Goal: Obtain resource: Obtain resource

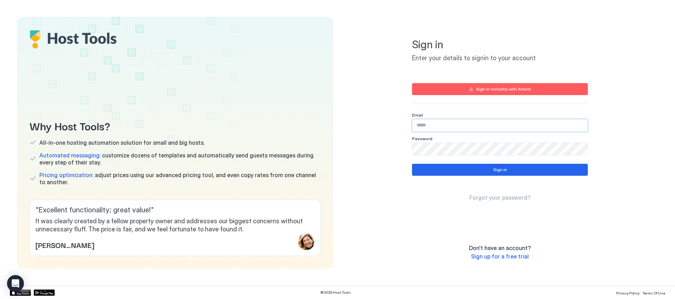
click at [431, 126] on input "Input Field" at bounding box center [500, 125] width 175 height 12
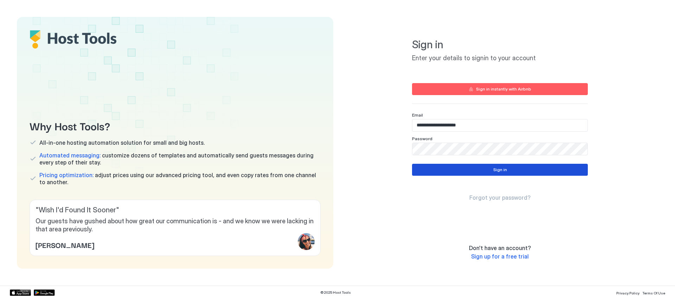
click at [496, 172] on div "Sign in" at bounding box center [500, 169] width 14 height 6
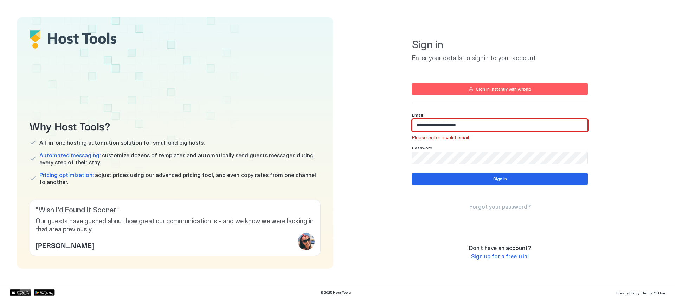
click at [417, 124] on input "**********" at bounding box center [500, 125] width 175 height 12
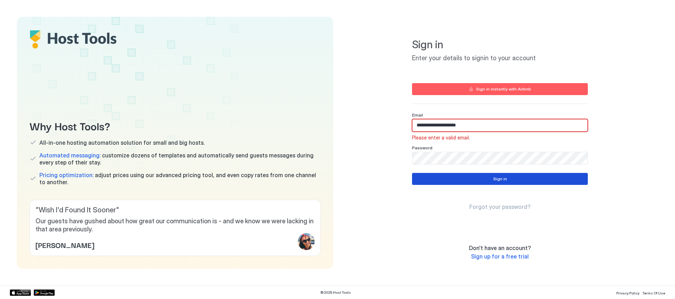
click at [473, 179] on button "Sign in" at bounding box center [500, 179] width 176 height 12
click at [483, 124] on input "**********" at bounding box center [500, 125] width 175 height 12
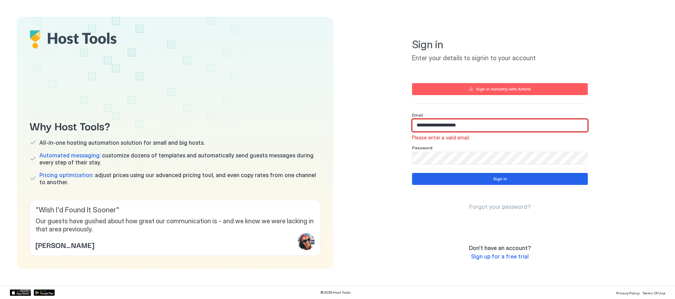
click at [483, 124] on input "**********" at bounding box center [500, 125] width 175 height 12
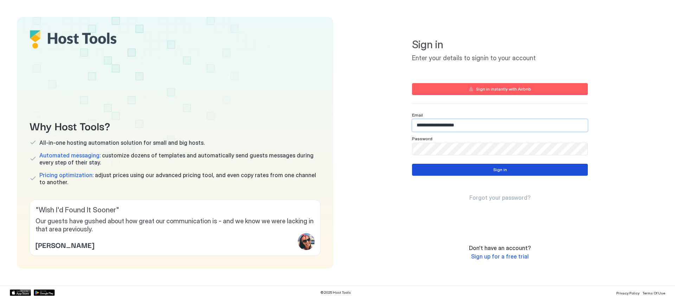
type input "**********"
click at [494, 171] on div "Sign in" at bounding box center [500, 169] width 14 height 6
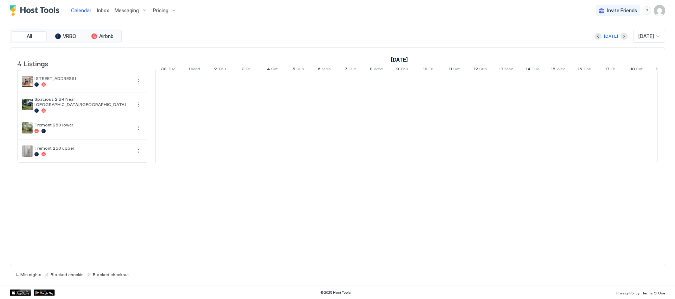
scroll to position [0, 391]
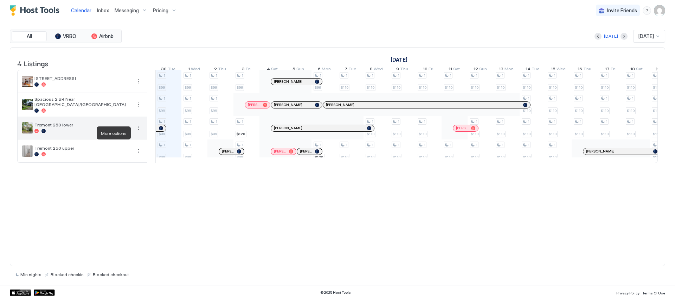
click at [138, 131] on button "More options" at bounding box center [138, 127] width 8 height 8
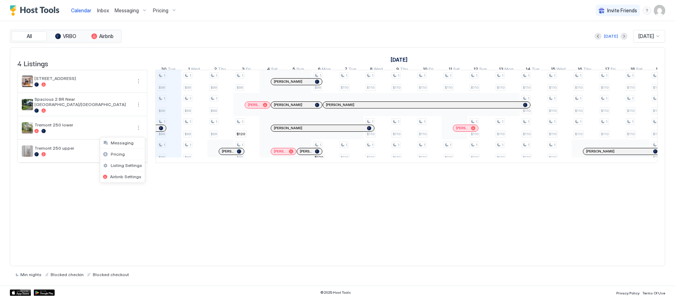
click at [254, 221] on div at bounding box center [337, 149] width 675 height 299
click at [121, 127] on span "Tremont 250 lower" at bounding box center [82, 124] width 97 height 5
click at [139, 132] on button "More options" at bounding box center [138, 127] width 8 height 8
click at [27, 128] on div at bounding box center [337, 149] width 675 height 299
click at [660, 11] on img "User profile" at bounding box center [659, 10] width 11 height 11
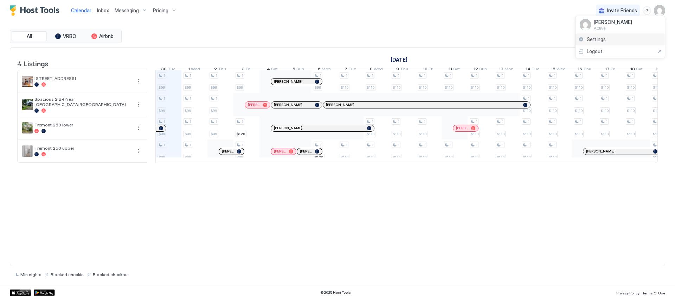
click at [618, 42] on div "Settings" at bounding box center [620, 39] width 89 height 12
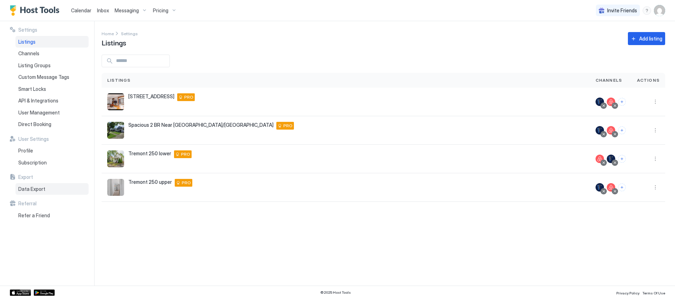
click at [40, 186] on span "Data Export" at bounding box center [31, 189] width 27 height 6
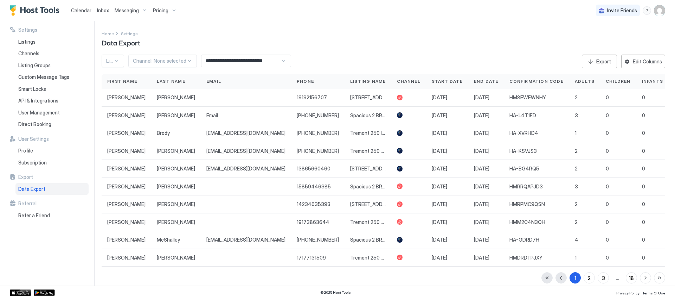
click at [285, 60] on div "**********" at bounding box center [246, 61] width 90 height 13
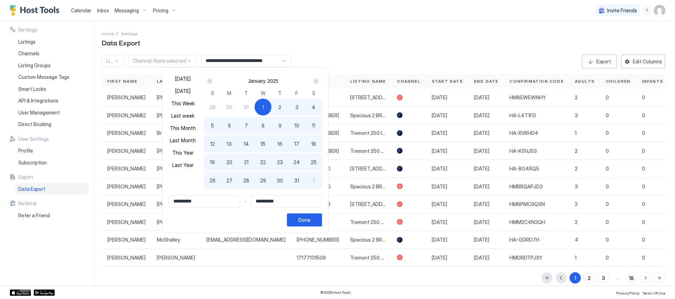
click at [349, 48] on div at bounding box center [337, 149] width 675 height 299
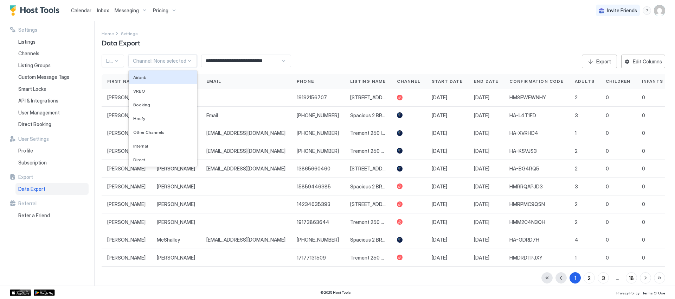
click at [174, 58] on div at bounding box center [159, 61] width 53 height 6
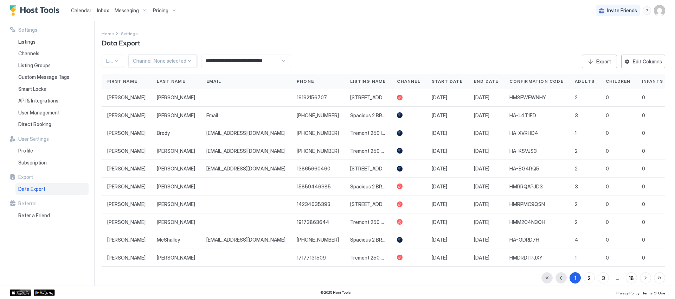
click at [174, 58] on div at bounding box center [159, 61] width 53 height 6
click at [114, 58] on div at bounding box center [117, 61] width 6 height 6
click at [122, 110] on div "Tremont 250 lower" at bounding box center [154, 114] width 105 height 14
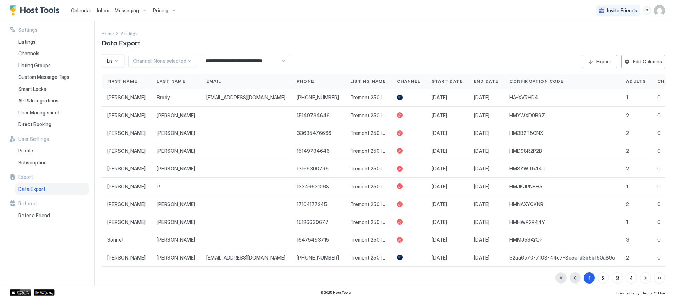
click at [281, 59] on div "**********" at bounding box center [246, 61] width 90 height 13
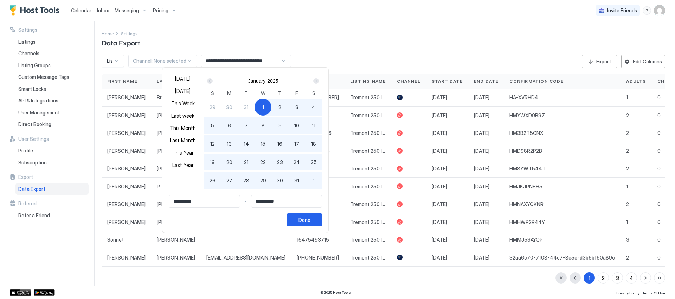
click at [208, 81] on div "Prev" at bounding box center [210, 81] width 6 height 6
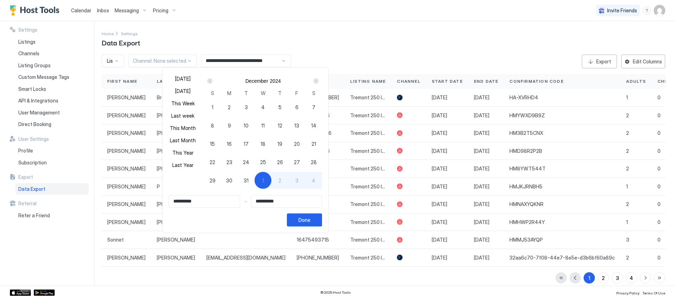
click at [313, 81] on div "Next" at bounding box center [316, 81] width 6 height 6
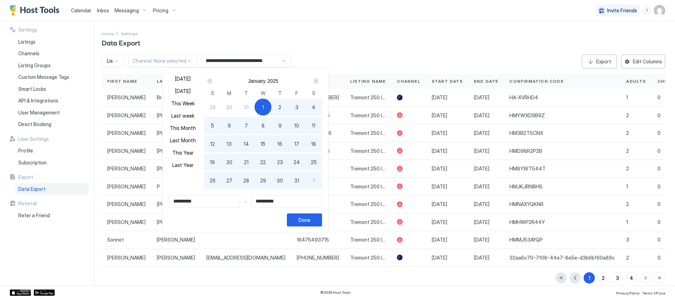
click at [313, 81] on div "Next" at bounding box center [316, 81] width 6 height 6
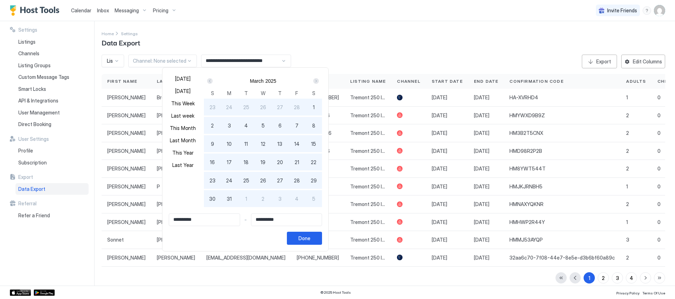
click at [313, 81] on div "Next" at bounding box center [316, 81] width 6 height 6
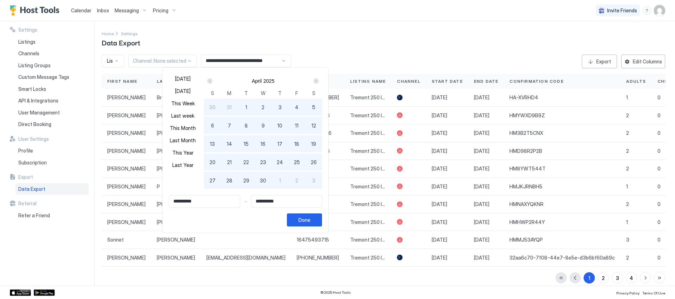
click at [313, 81] on div "Next" at bounding box center [316, 81] width 6 height 6
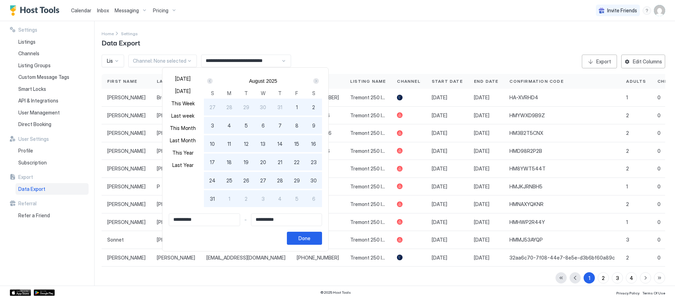
click at [313, 81] on div "Next" at bounding box center [316, 81] width 6 height 6
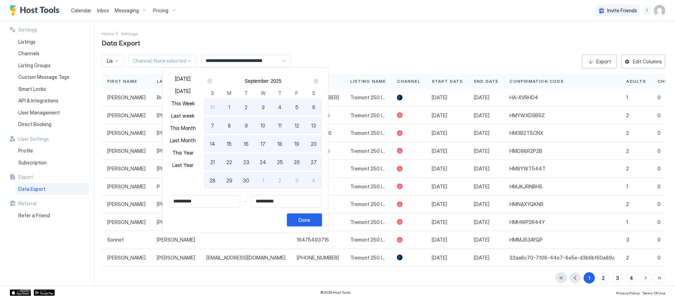
click at [313, 81] on div "Next" at bounding box center [316, 81] width 6 height 6
click at [259, 105] on div "1" at bounding box center [263, 106] width 17 height 17
type input "**********"
click at [314, 81] on div "Next" at bounding box center [316, 81] width 6 height 6
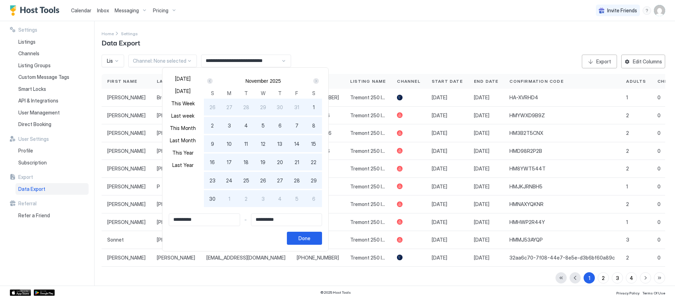
click at [314, 81] on div "Next" at bounding box center [316, 81] width 6 height 6
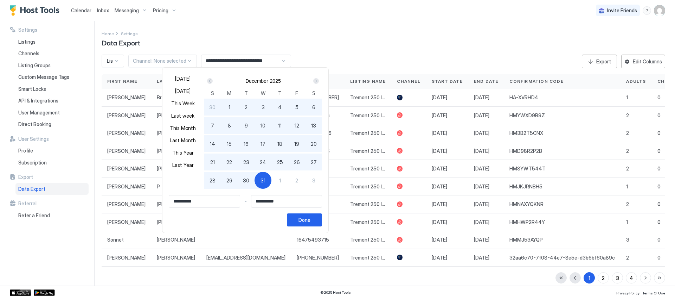
click at [314, 81] on div "Next" at bounding box center [316, 81] width 6 height 6
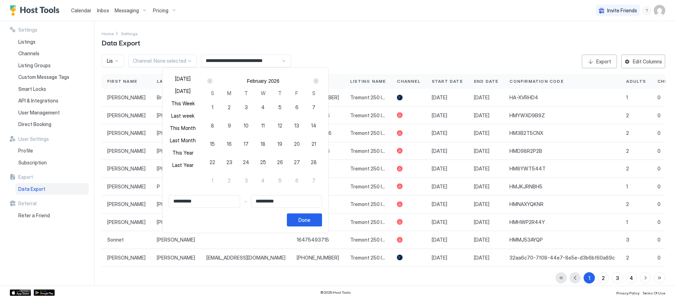
click at [314, 81] on div "Next" at bounding box center [316, 81] width 6 height 6
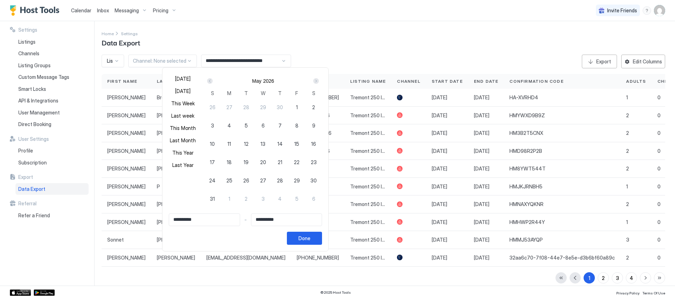
click at [313, 80] on div "Next" at bounding box center [316, 81] width 6 height 6
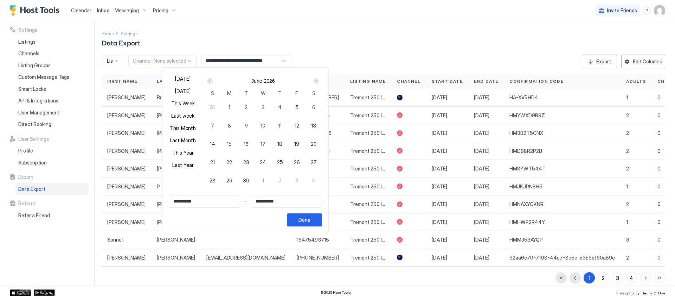
click at [313, 80] on div "Next" at bounding box center [316, 81] width 6 height 6
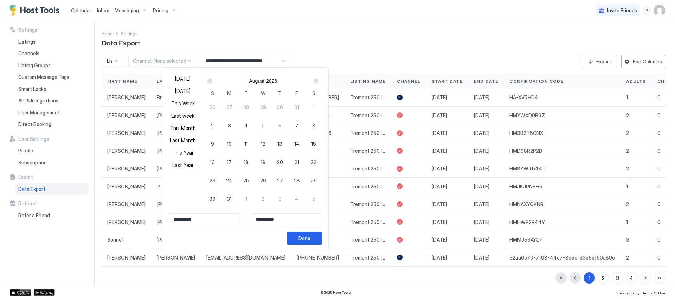
click at [313, 80] on div "Next" at bounding box center [316, 81] width 6 height 6
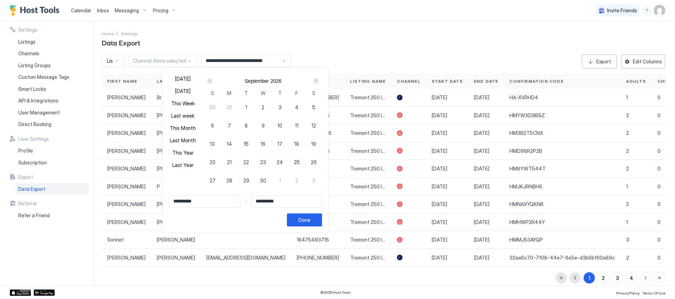
click at [313, 80] on div "Next" at bounding box center [316, 81] width 6 height 6
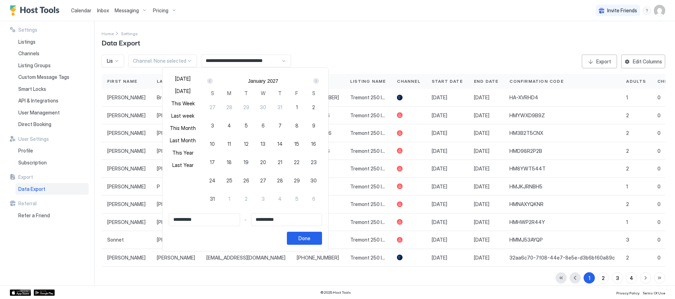
drag, startPoint x: 206, startPoint y: 80, endPoint x: 214, endPoint y: 87, distance: 11.0
click at [207, 80] on div "Prev" at bounding box center [210, 81] width 6 height 6
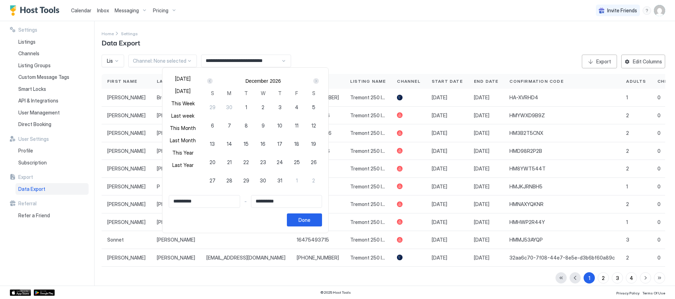
click at [279, 179] on span "31" at bounding box center [279, 180] width 5 height 7
type input "**********"
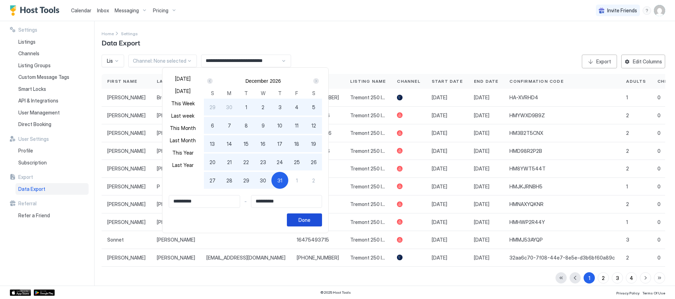
click at [304, 219] on div "Done" at bounding box center [305, 219] width 12 height 7
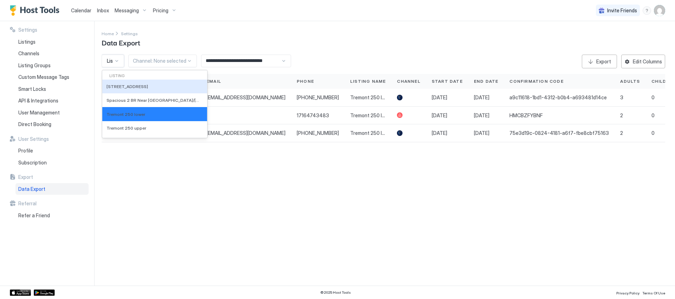
click at [115, 61] on div at bounding box center [117, 61] width 6 height 6
click at [131, 129] on span "Tremont 250 upper" at bounding box center [127, 127] width 40 height 5
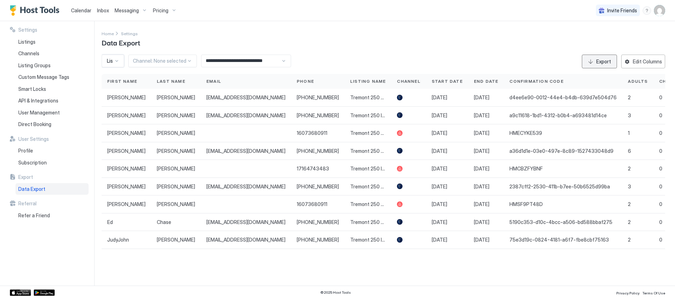
click at [594, 60] on button "Export" at bounding box center [599, 62] width 35 height 14
click at [118, 60] on div at bounding box center [117, 61] width 6 height 6
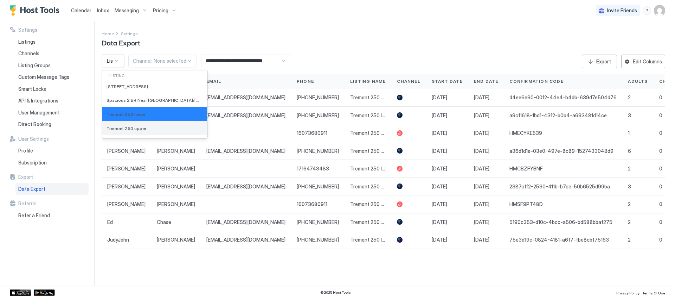
click at [148, 129] on div at bounding box center [151, 128] width 6 height 6
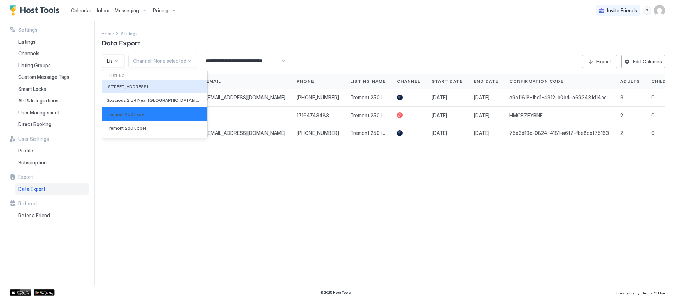
click at [117, 59] on div at bounding box center [117, 61] width 6 height 6
click at [127, 131] on div "Tremont 250 upper" at bounding box center [154, 128] width 105 height 14
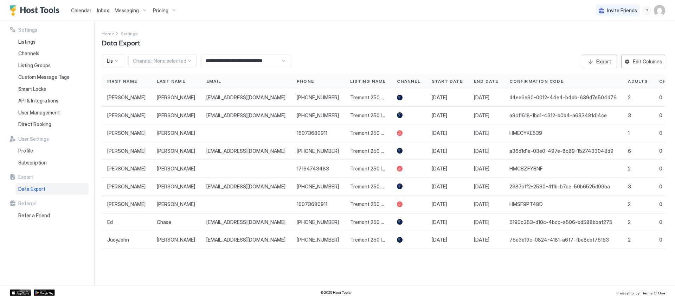
click at [354, 79] on div "Listing Name" at bounding box center [368, 81] width 47 height 15
click at [600, 63] on div "Export" at bounding box center [603, 61] width 15 height 7
click at [119, 61] on div at bounding box center [117, 61] width 6 height 6
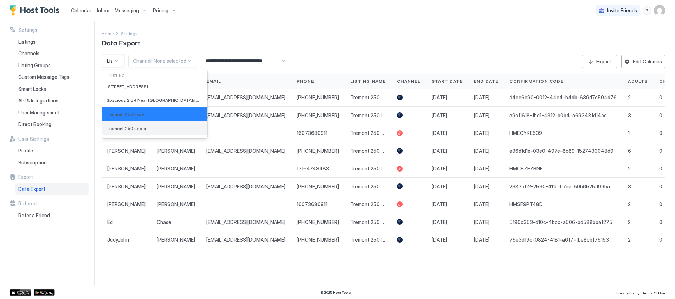
click at [125, 126] on span "Tremont 250 upper" at bounding box center [127, 128] width 40 height 5
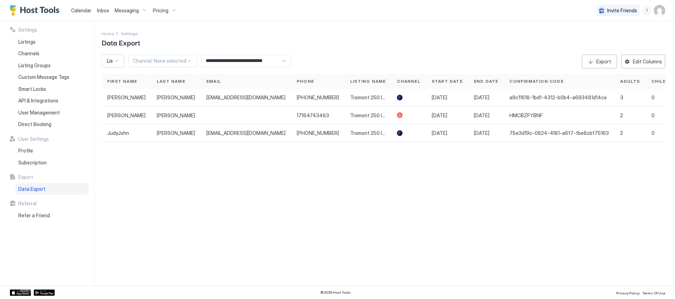
click at [121, 59] on div "Listing: Tremont 250 lower" at bounding box center [113, 61] width 23 height 13
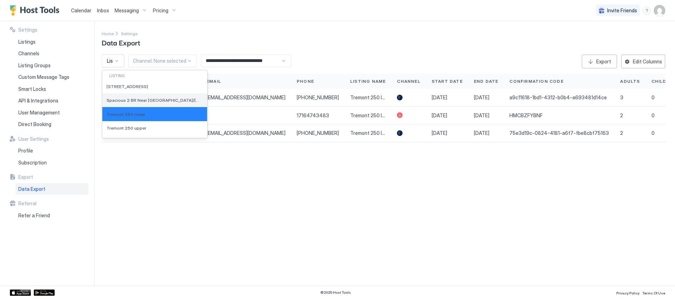
click at [127, 102] on span "Spacious 2 BR Near [GEOGRAPHIC_DATA]/[GEOGRAPHIC_DATA]" at bounding box center [154, 99] width 95 height 5
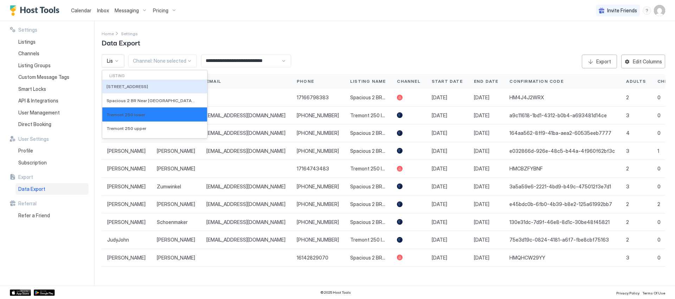
click at [117, 61] on div at bounding box center [117, 61] width 6 height 6
click at [127, 87] on span "[STREET_ADDRESS]" at bounding box center [128, 86] width 42 height 5
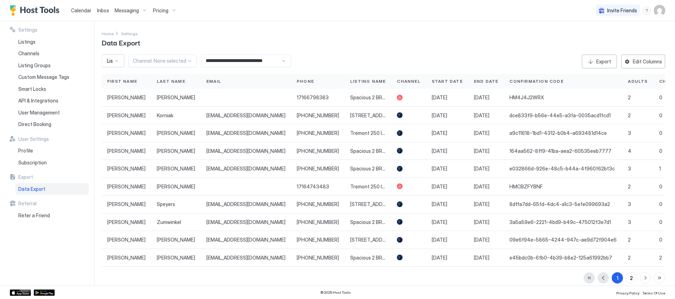
click at [117, 61] on div at bounding box center [117, 61] width 6 height 6
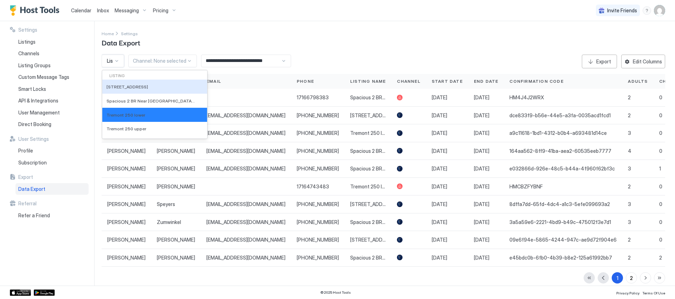
click at [413, 38] on div "Home Settings Data Export" at bounding box center [384, 39] width 564 height 18
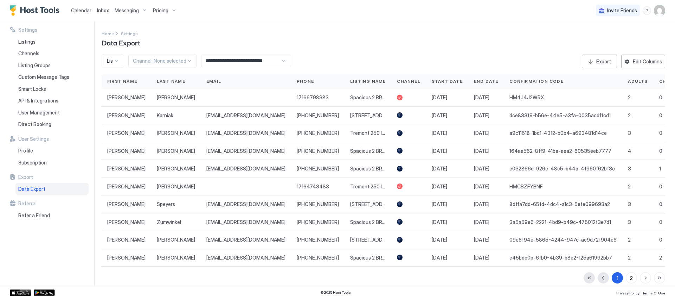
click at [119, 58] on div at bounding box center [117, 61] width 6 height 6
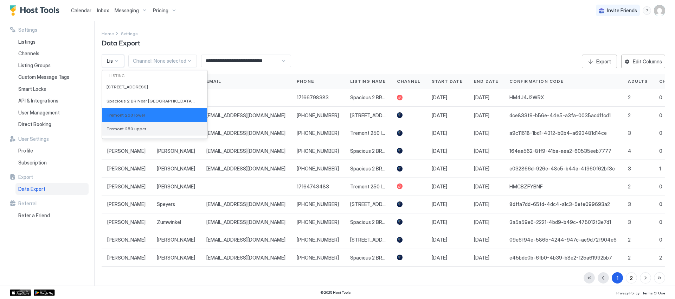
click at [128, 127] on span "Tremont 250 upper" at bounding box center [127, 128] width 40 height 5
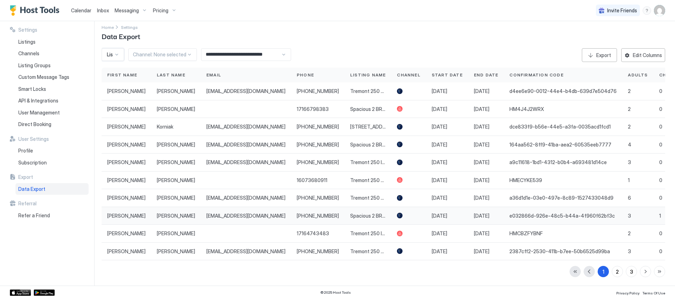
scroll to position [12, 0]
click at [629, 273] on button "3" at bounding box center [631, 271] width 11 height 11
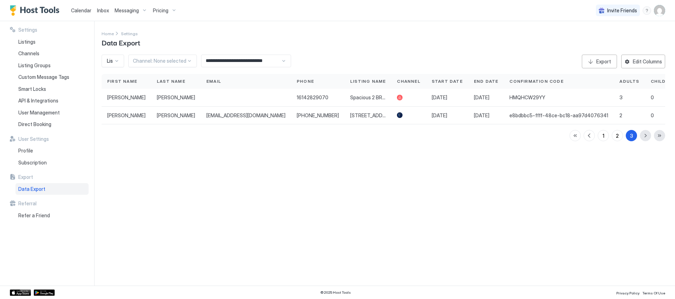
scroll to position [0, 0]
click at [617, 139] on div "2" at bounding box center [617, 135] width 3 height 7
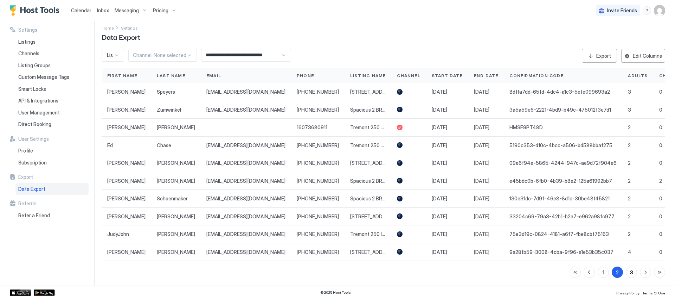
scroll to position [11, 0]
click at [603, 270] on div "1" at bounding box center [604, 271] width 2 height 7
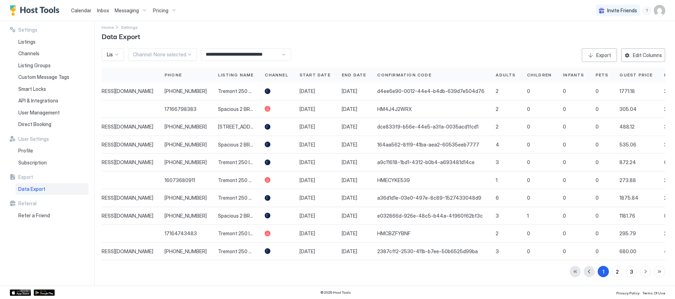
scroll to position [0, 0]
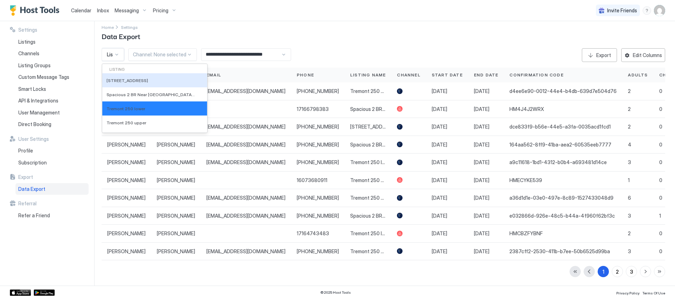
click at [117, 52] on div at bounding box center [117, 55] width 6 height 6
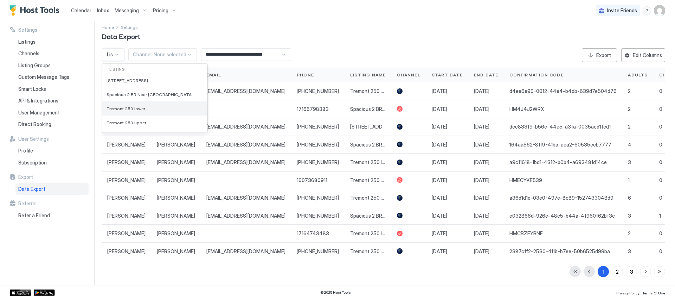
click at [132, 106] on span "Tremont 250 lower" at bounding box center [126, 108] width 39 height 5
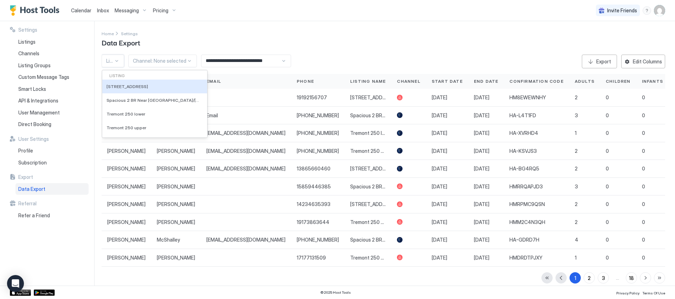
click at [117, 60] on div at bounding box center [117, 61] width 6 height 6
click at [129, 116] on span "Tremont 250 lower" at bounding box center [126, 113] width 39 height 5
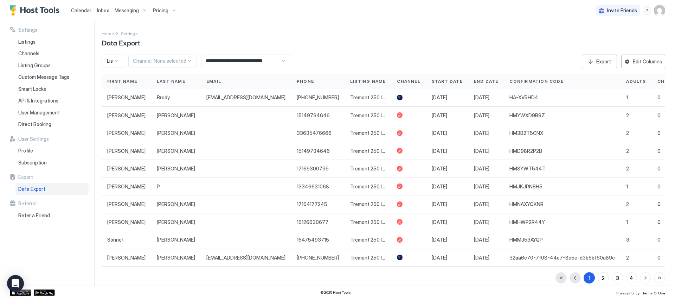
click at [281, 60] on div "**********" at bounding box center [246, 61] width 90 height 13
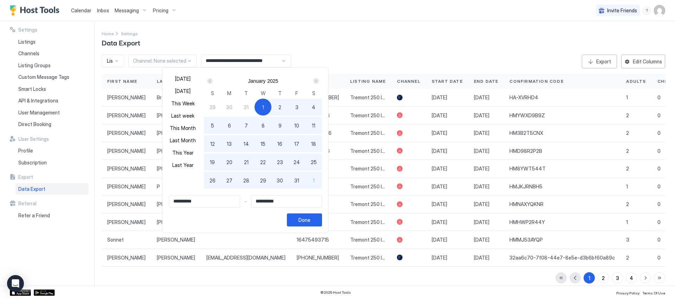
click at [178, 198] on input "**********" at bounding box center [204, 201] width 71 height 12
drag, startPoint x: 177, startPoint y: 198, endPoint x: 187, endPoint y: 207, distance: 13.2
click at [178, 199] on input "**********" at bounding box center [204, 201] width 71 height 12
click at [317, 81] on div "Next" at bounding box center [316, 81] width 6 height 6
click at [316, 81] on div "Next" at bounding box center [316, 81] width 6 height 6
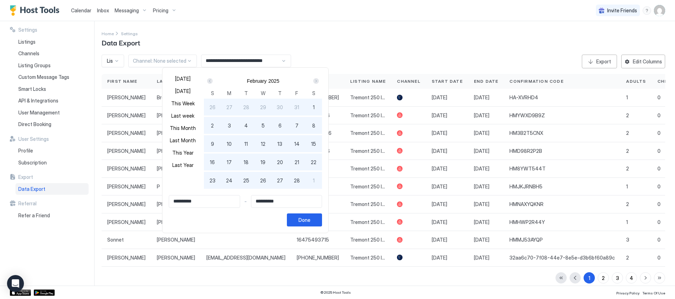
click at [316, 81] on div "Next" at bounding box center [316, 81] width 6 height 6
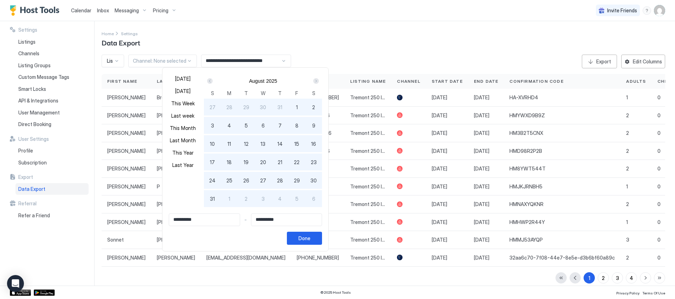
click at [316, 81] on div "Next" at bounding box center [316, 81] width 6 height 6
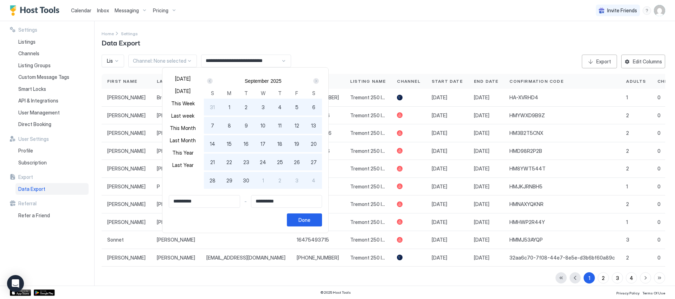
click at [316, 81] on div "Next" at bounding box center [316, 81] width 6 height 6
click at [262, 106] on div "1" at bounding box center [263, 106] width 17 height 17
type input "**********"
click at [281, 202] on input "**********" at bounding box center [286, 201] width 71 height 12
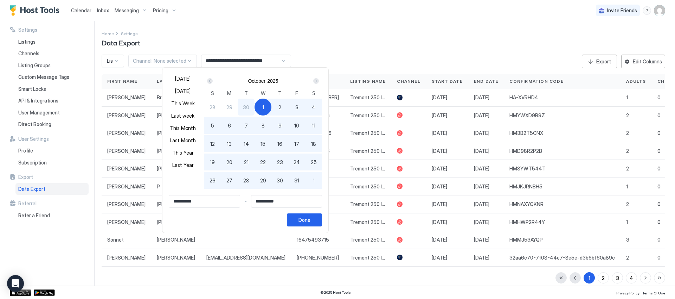
click at [314, 81] on div "Next" at bounding box center [316, 81] width 6 height 6
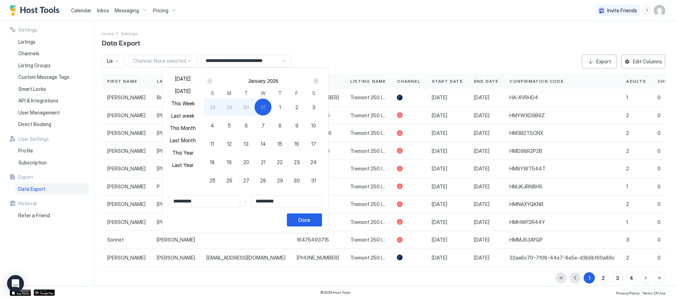
click at [314, 81] on div "Next" at bounding box center [316, 81] width 6 height 6
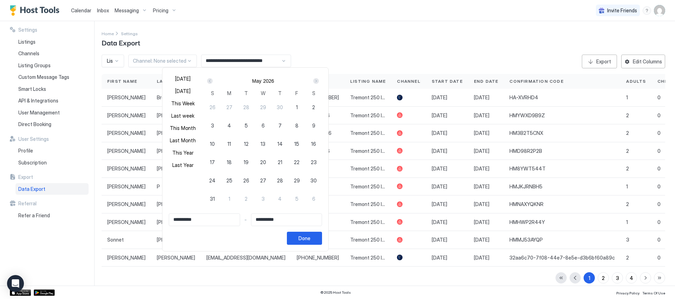
click at [314, 81] on div "Next" at bounding box center [316, 81] width 6 height 6
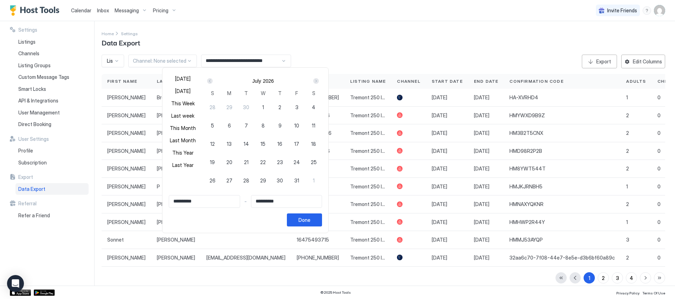
click at [314, 81] on div "Next" at bounding box center [316, 81] width 6 height 6
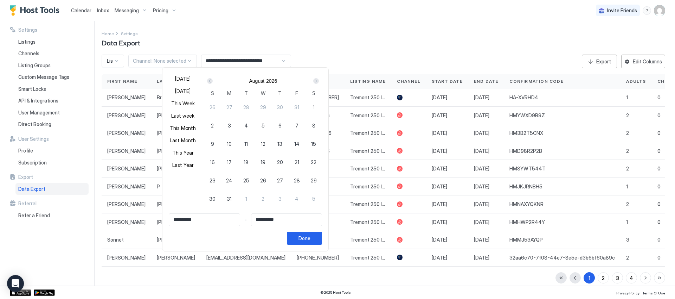
click at [314, 81] on div "Next" at bounding box center [316, 81] width 6 height 6
click at [314, 80] on div "Next" at bounding box center [316, 81] width 6 height 6
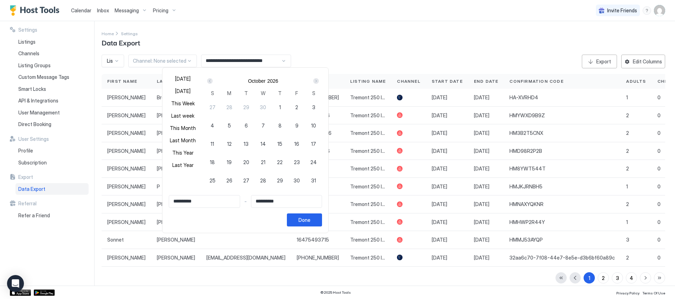
click at [314, 80] on div "Next" at bounding box center [316, 81] width 6 height 6
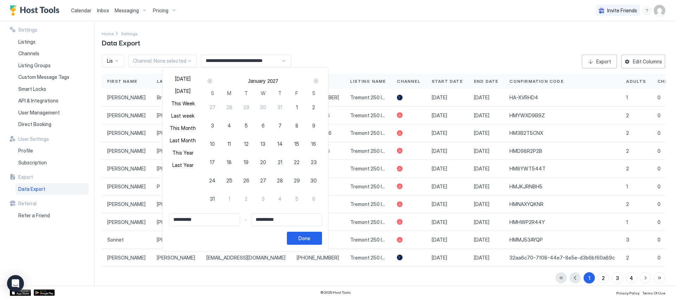
click at [296, 104] on span "1" at bounding box center [297, 106] width 2 height 7
type input "**********"
click at [306, 232] on button "Done" at bounding box center [304, 237] width 35 height 13
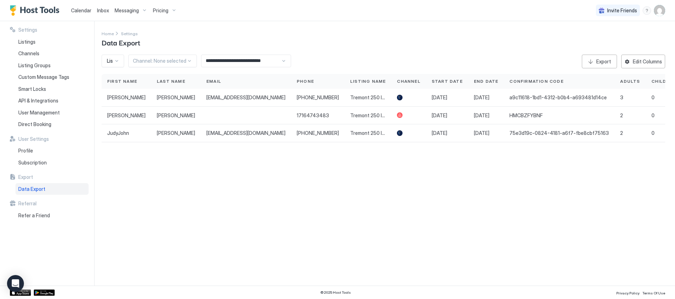
click at [120, 62] on div "Listing: Tremont 250 lower" at bounding box center [113, 61] width 23 height 13
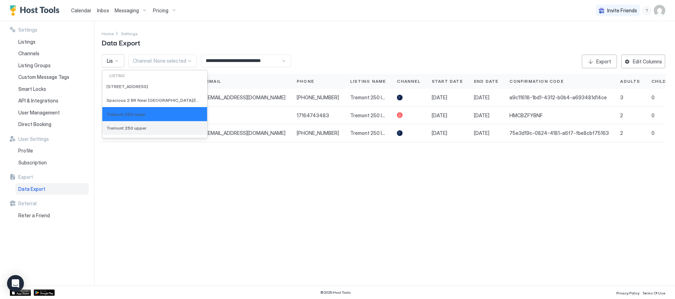
click at [133, 125] on span "Tremont 250 upper" at bounding box center [127, 127] width 40 height 5
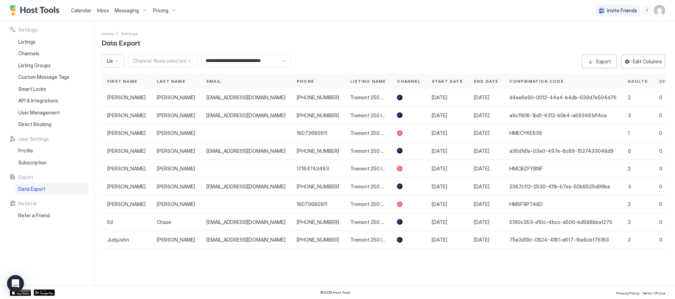
click at [143, 59] on div at bounding box center [159, 61] width 53 height 6
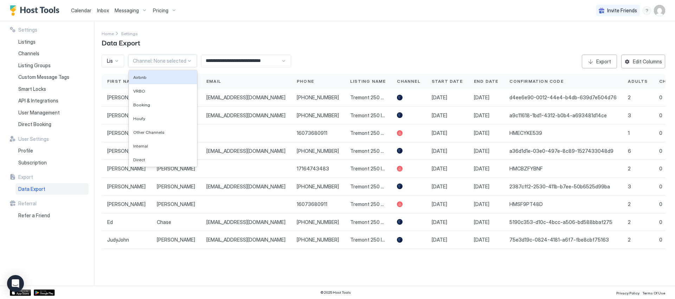
click at [176, 39] on div "Home Settings Data Export" at bounding box center [384, 39] width 564 height 18
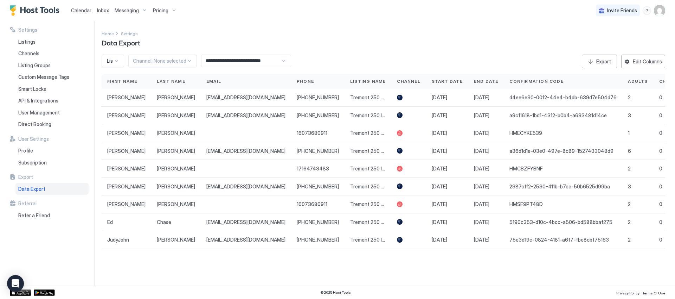
click at [119, 60] on div at bounding box center [117, 61] width 6 height 6
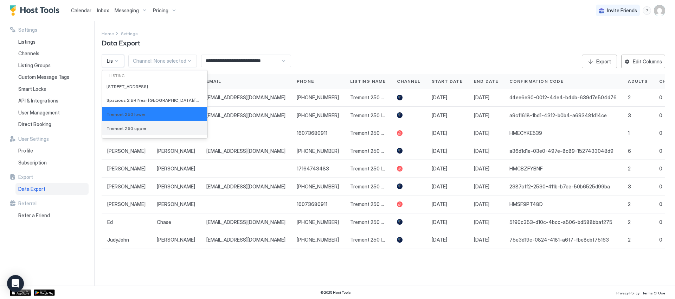
click at [130, 128] on span "Tremont 250 upper" at bounding box center [127, 128] width 40 height 5
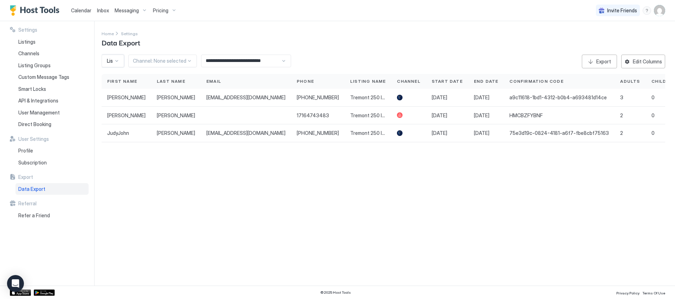
click at [120, 59] on div "Listing: Tremont 250 lower" at bounding box center [113, 61] width 23 height 13
click at [129, 119] on div "Tremont 250 lower" at bounding box center [154, 114] width 105 height 14
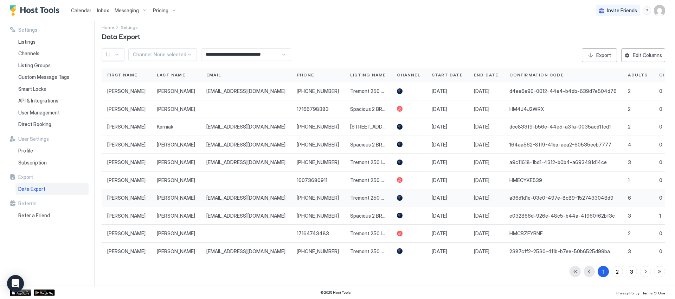
scroll to position [12, 0]
click at [615, 271] on button "2" at bounding box center [617, 271] width 11 height 11
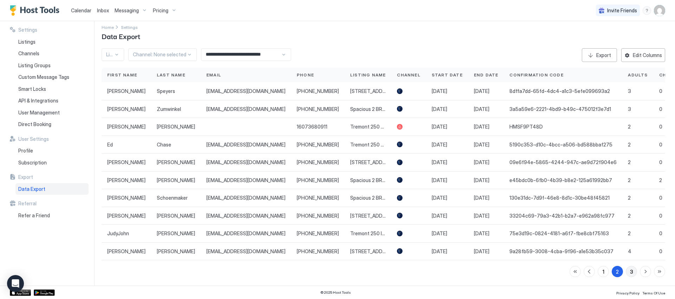
click at [629, 272] on button "3" at bounding box center [631, 271] width 11 height 11
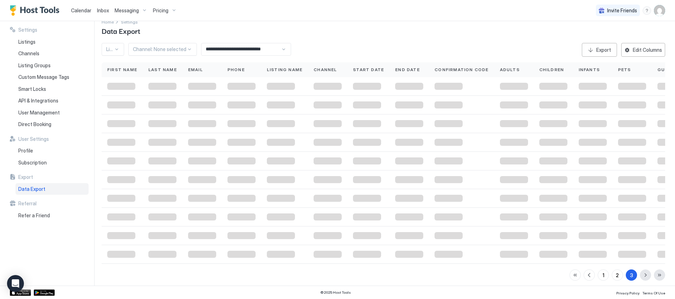
scroll to position [0, 0]
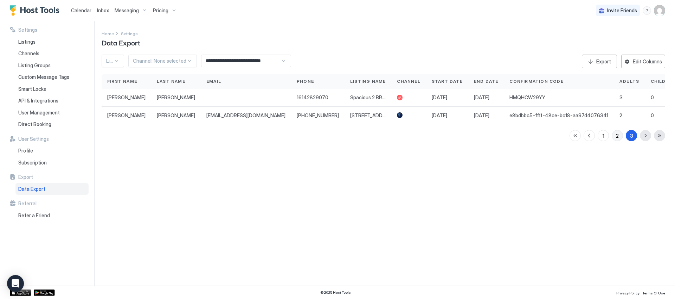
click at [618, 139] on div "2" at bounding box center [617, 135] width 3 height 7
